Goal: Find specific page/section: Find specific page/section

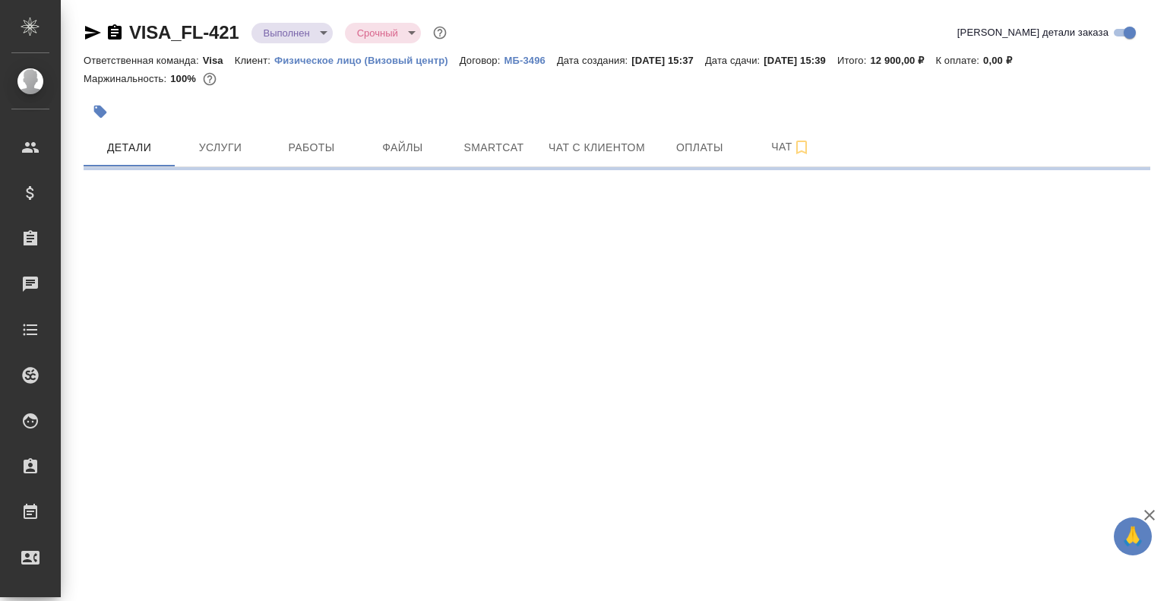
select select "RU"
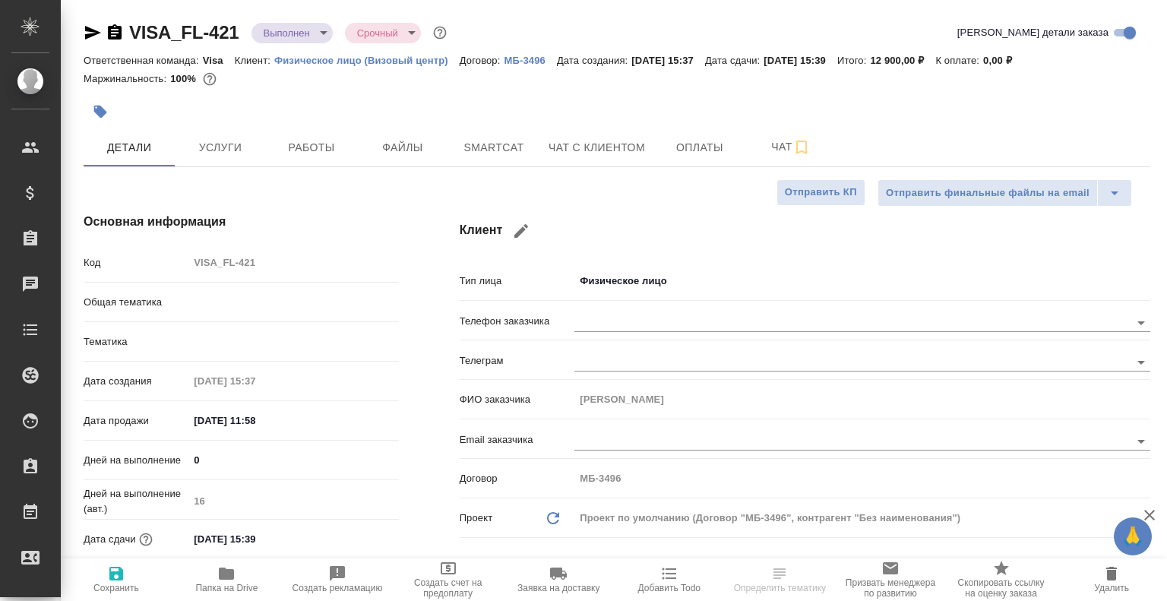
type textarea "x"
type input "Visa"
type input "[PERSON_NAME]"
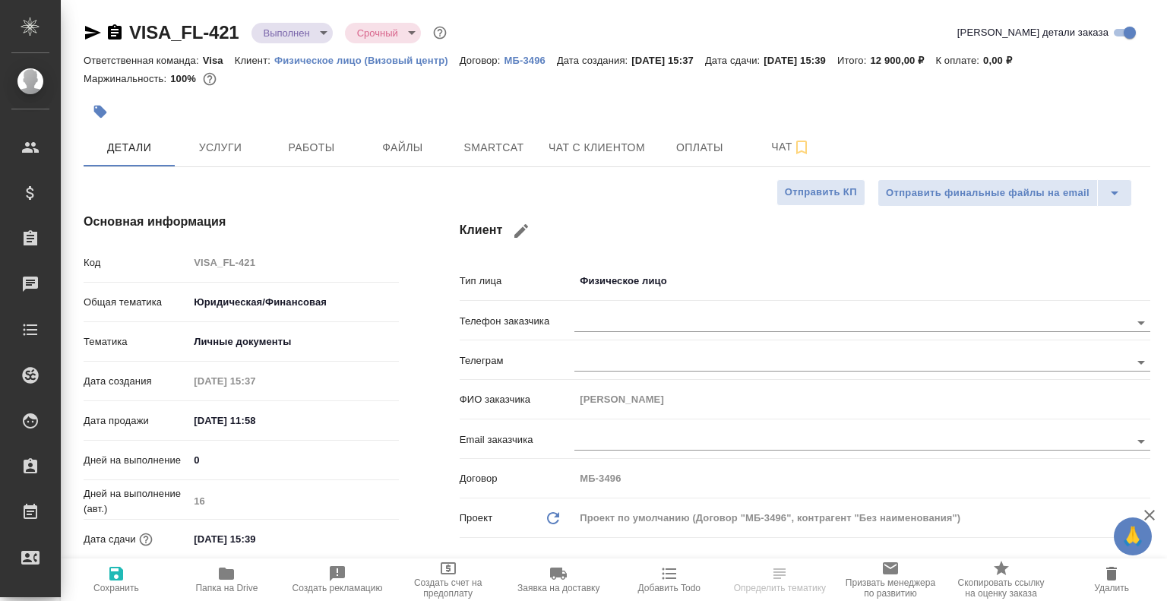
type textarea "x"
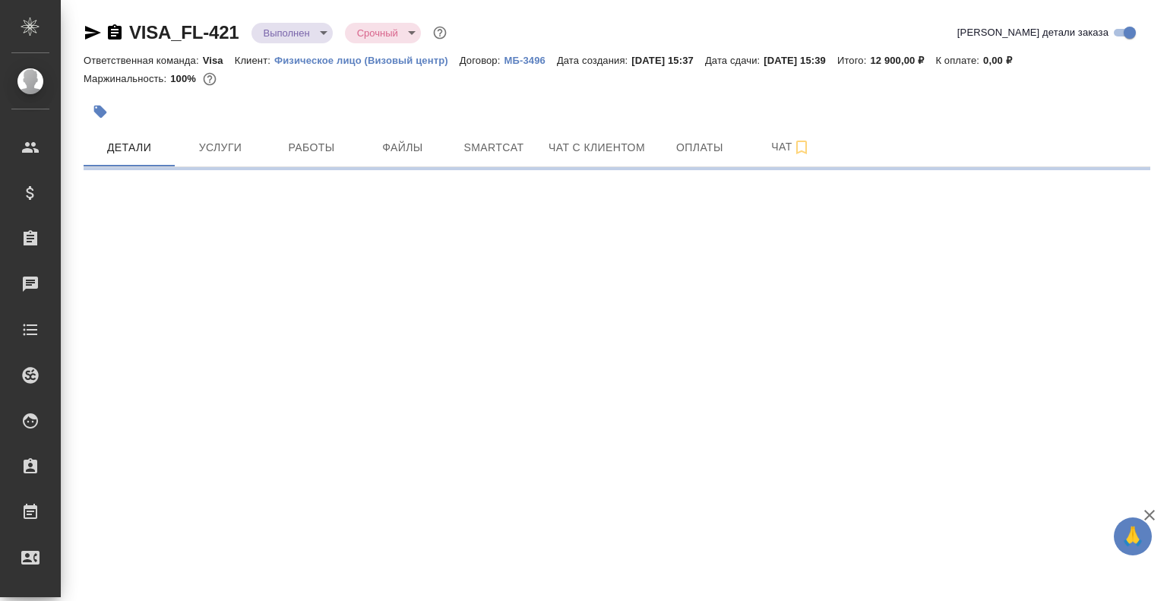
select select "RU"
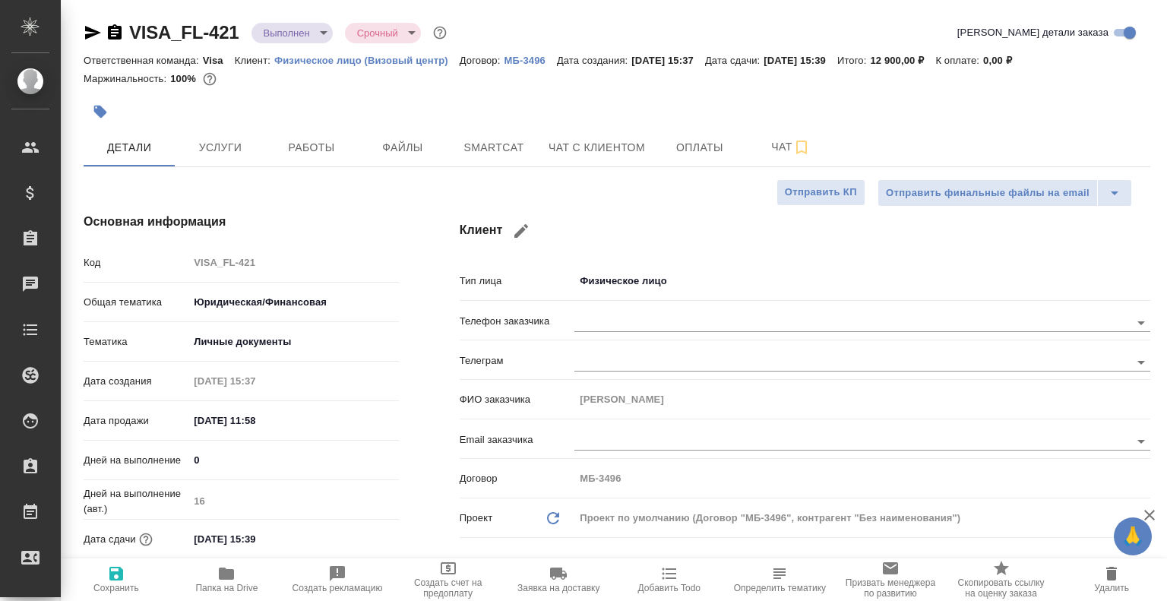
type textarea "x"
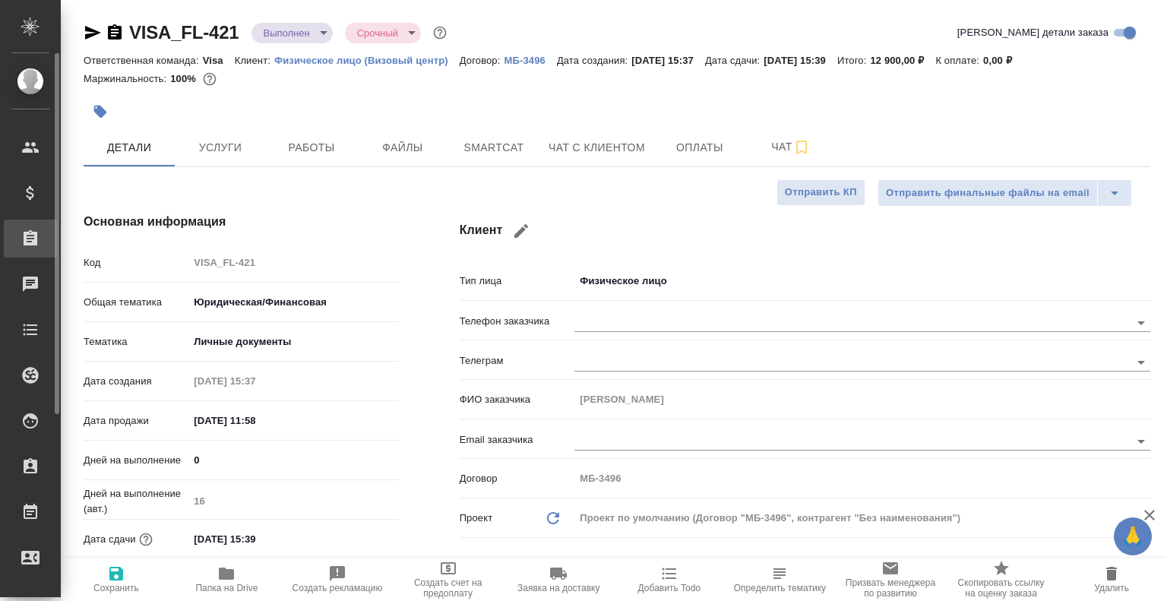
type textarea "x"
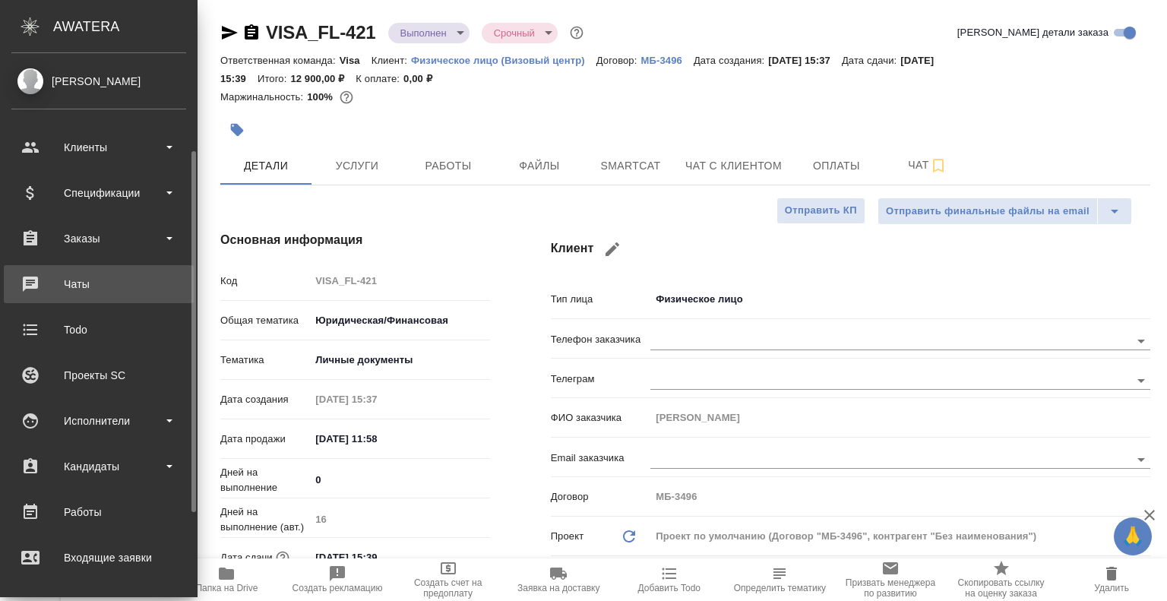
scroll to position [276, 0]
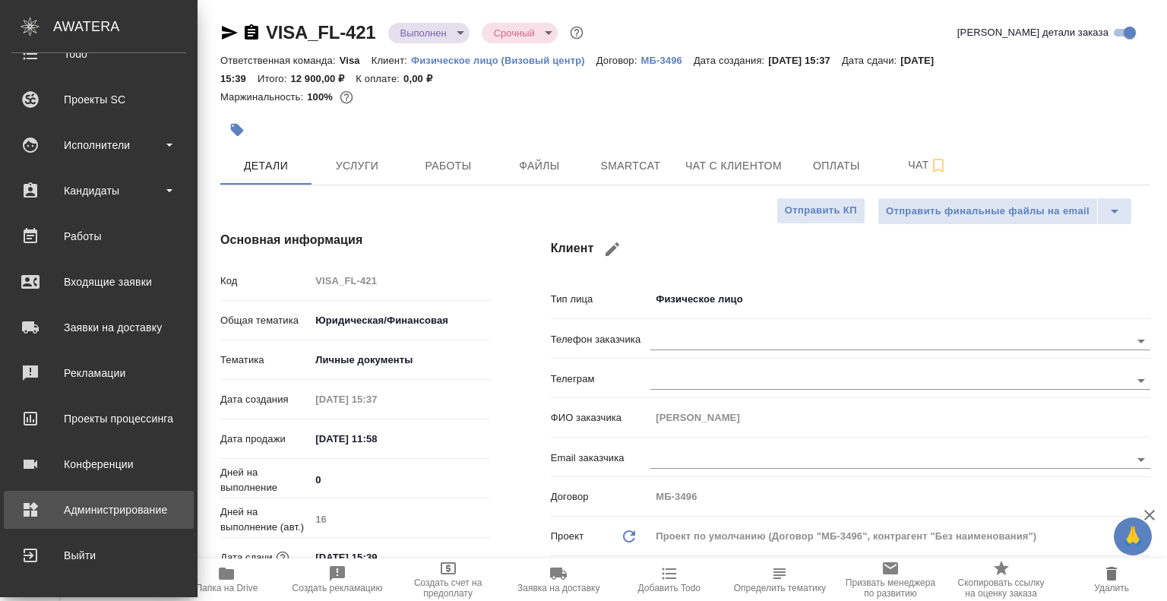
type textarea "x"
click at [114, 499] on div ".cls-1 fill:#fff; AWATERA Mukhin Pavel Клиенты Спецификации Заказы 0 Чаты Todo …" at bounding box center [583, 300] width 1167 height 601
type textarea "x"
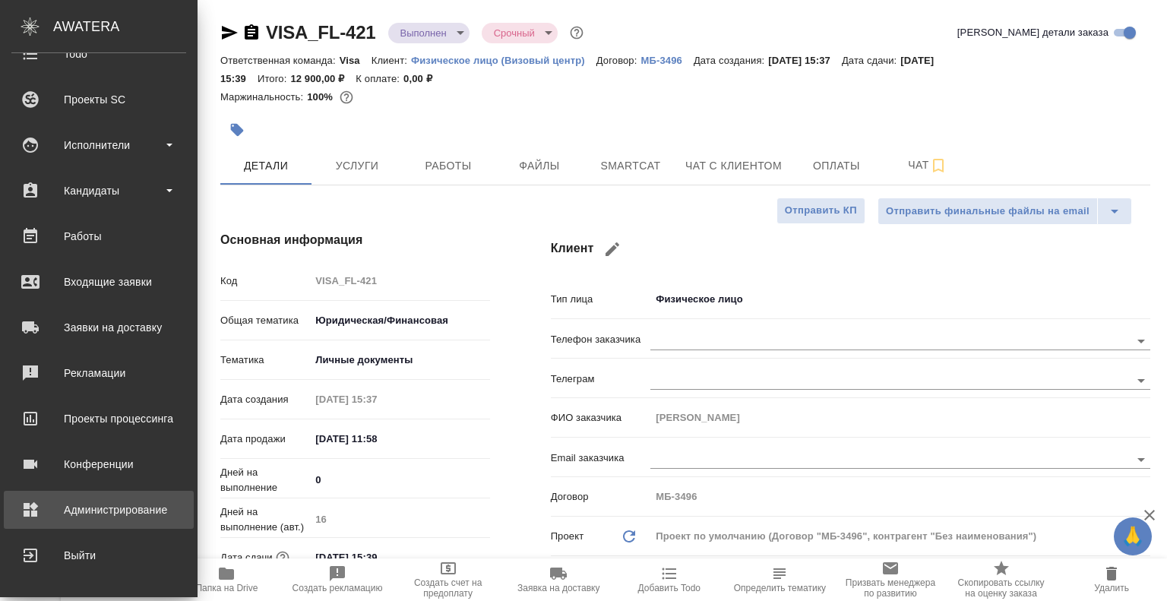
type textarea "x"
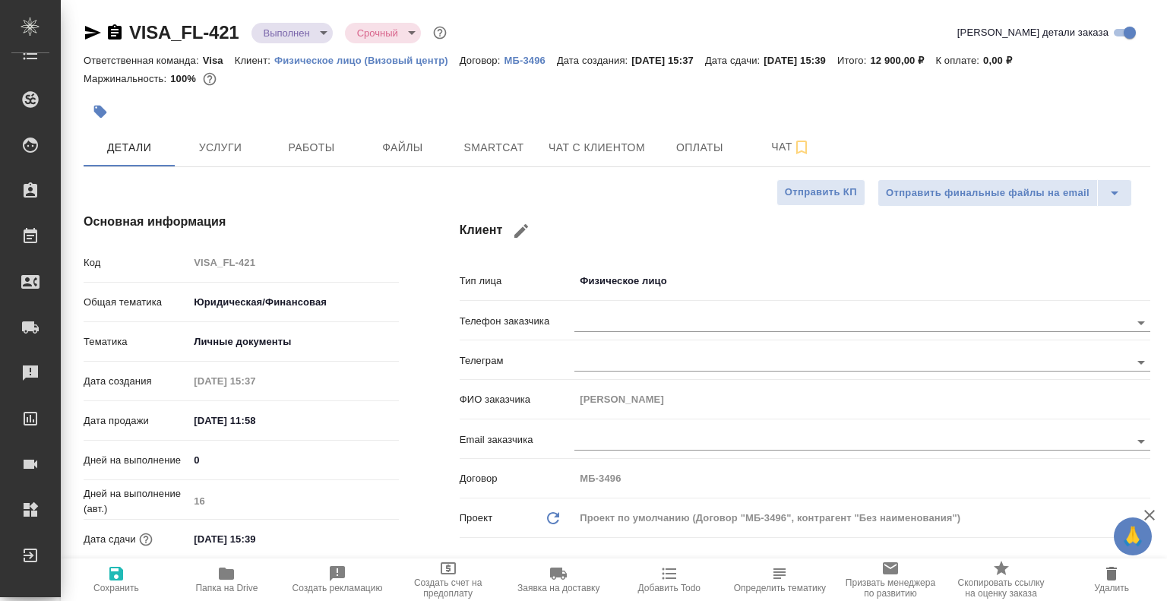
type textarea "x"
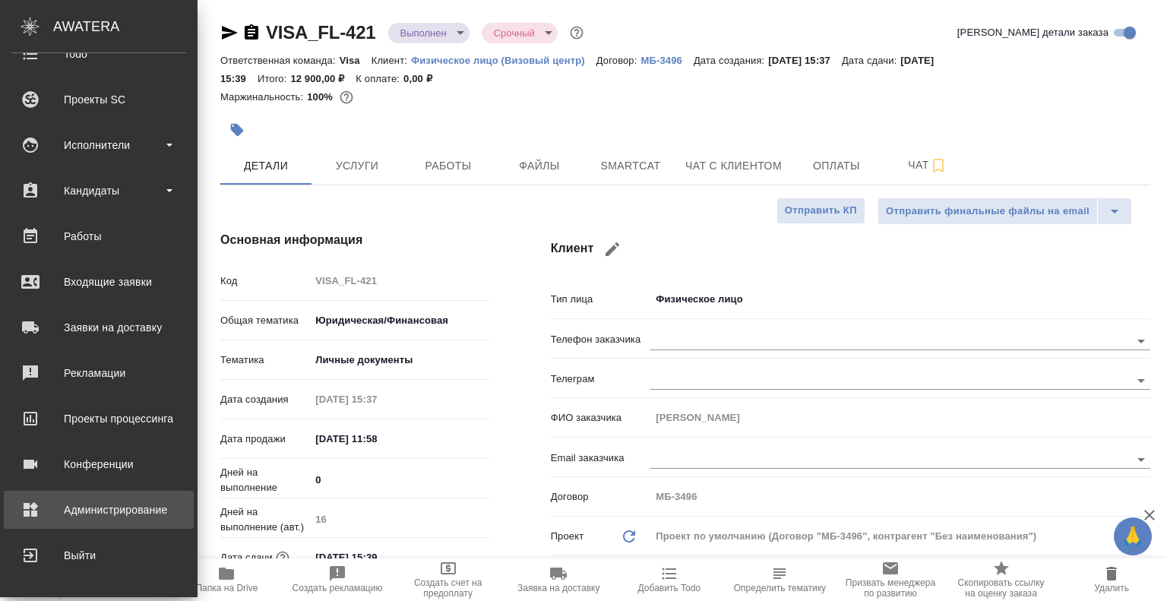
click at [100, 507] on div "Администрирование" at bounding box center [98, 509] width 175 height 23
